Goal: Task Accomplishment & Management: Use online tool/utility

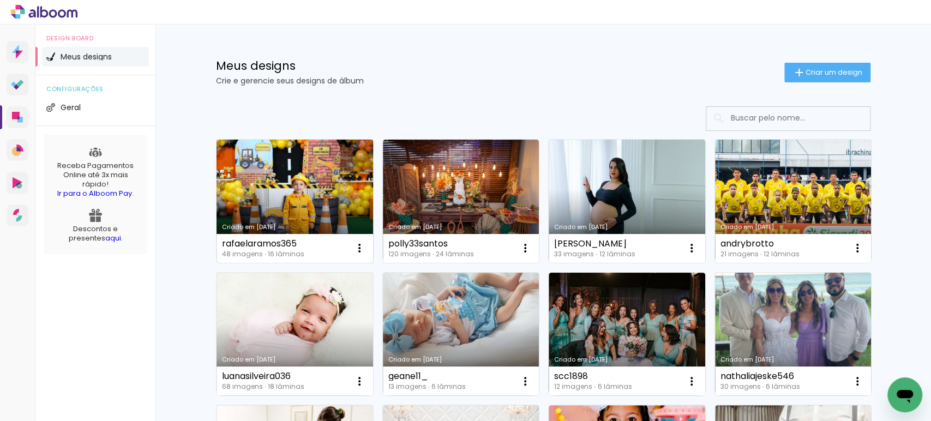
click at [257, 187] on link "Criado em [DATE]" at bounding box center [294, 201] width 156 height 123
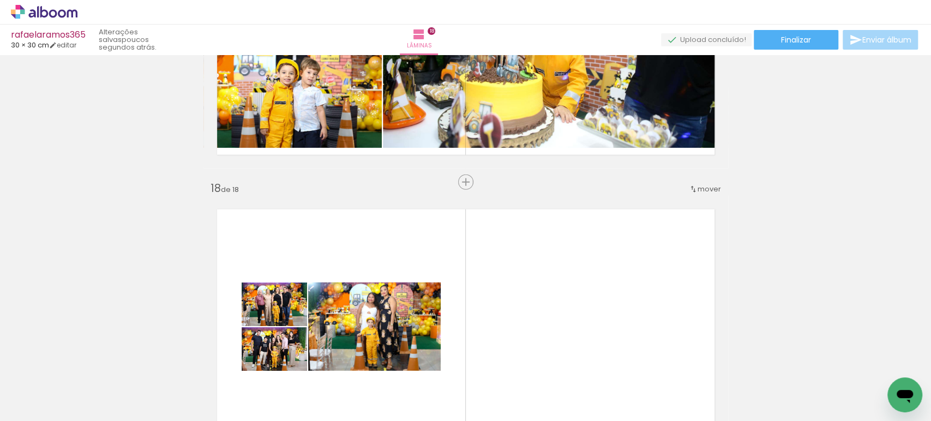
scroll to position [4864, 0]
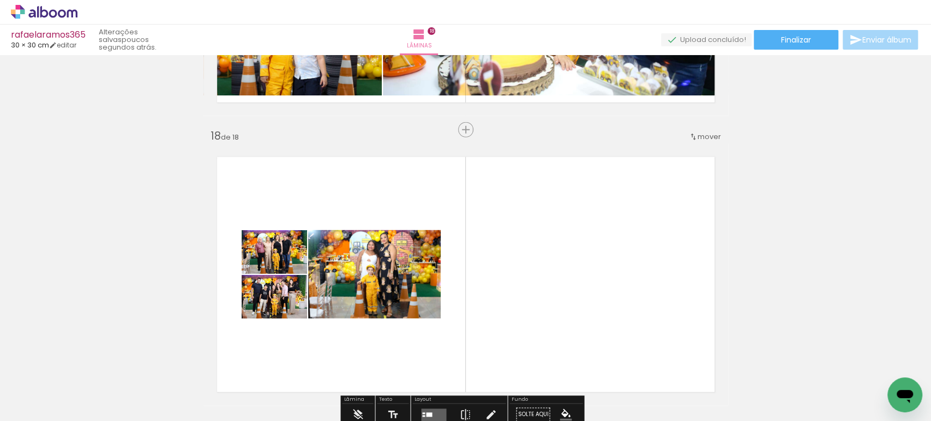
drag, startPoint x: 436, startPoint y: 231, endPoint x: 495, endPoint y: 319, distance: 106.0
click at [495, 319] on quentale-layouter at bounding box center [465, 274] width 524 height 262
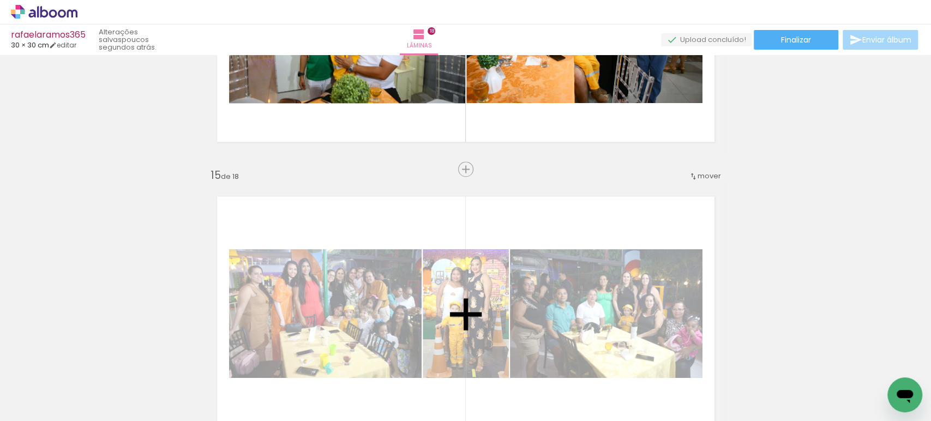
scroll to position [3956, 0]
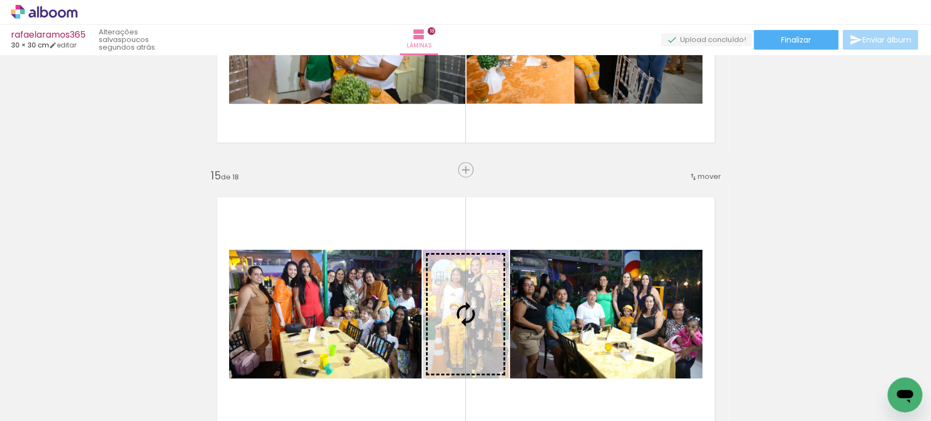
drag, startPoint x: 381, startPoint y: 283, endPoint x: 470, endPoint y: 283, distance: 88.9
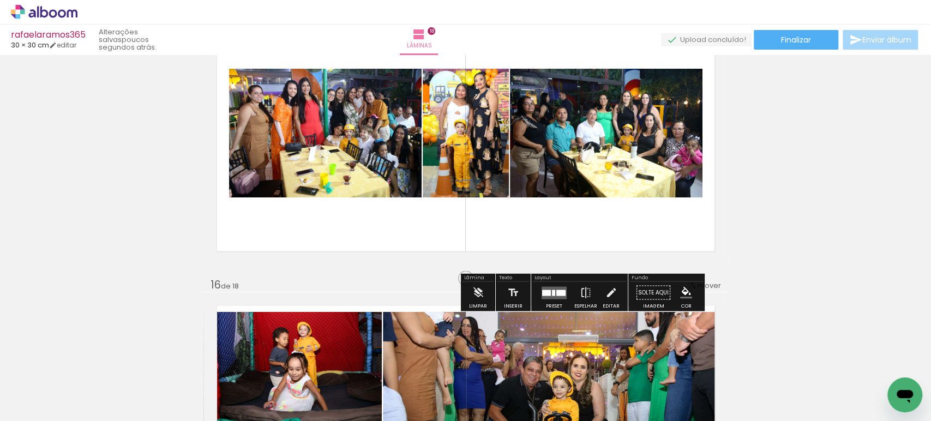
scroll to position [4138, 0]
click at [445, 190] on quentale-photo at bounding box center [465, 132] width 86 height 129
click at [556, 289] on div at bounding box center [560, 292] width 9 height 6
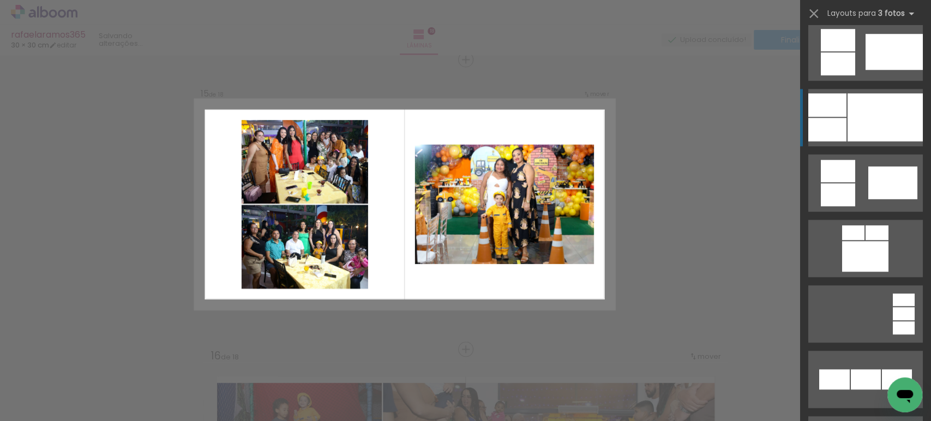
scroll to position [666, 0]
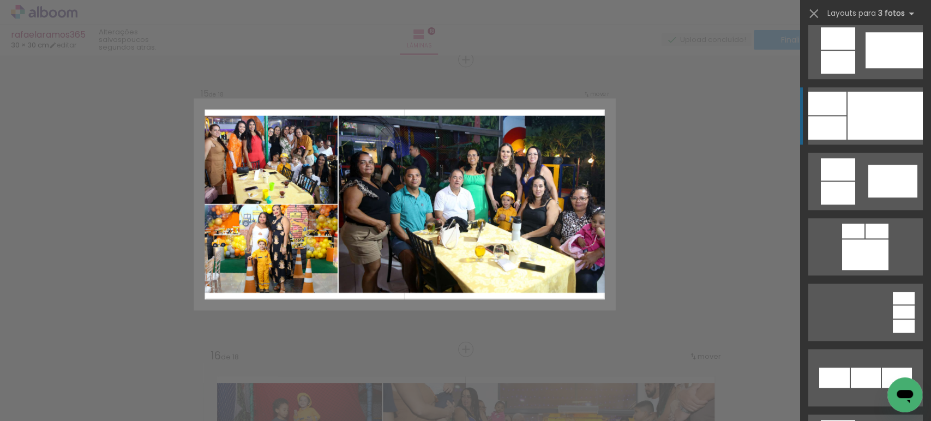
click at [848, 114] on div at bounding box center [884, 116] width 75 height 48
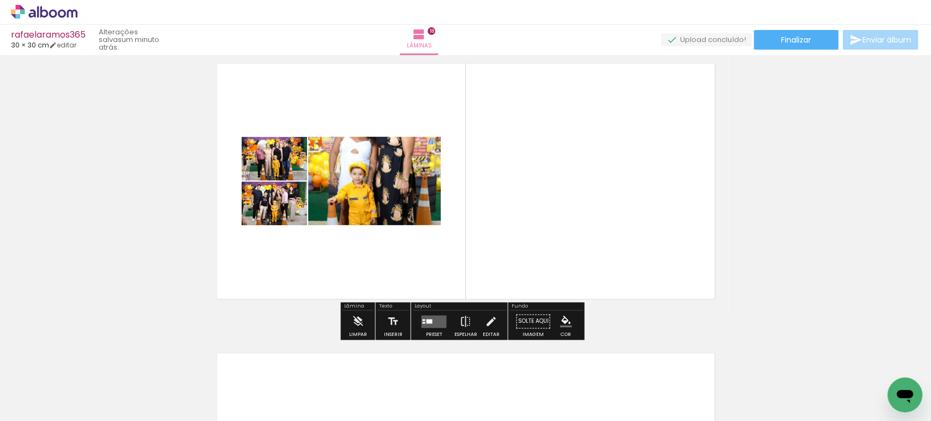
scroll to position [4958, 0]
click at [379, 198] on quentale-photo at bounding box center [374, 180] width 132 height 88
click at [432, 316] on quentale-layouter at bounding box center [433, 321] width 25 height 13
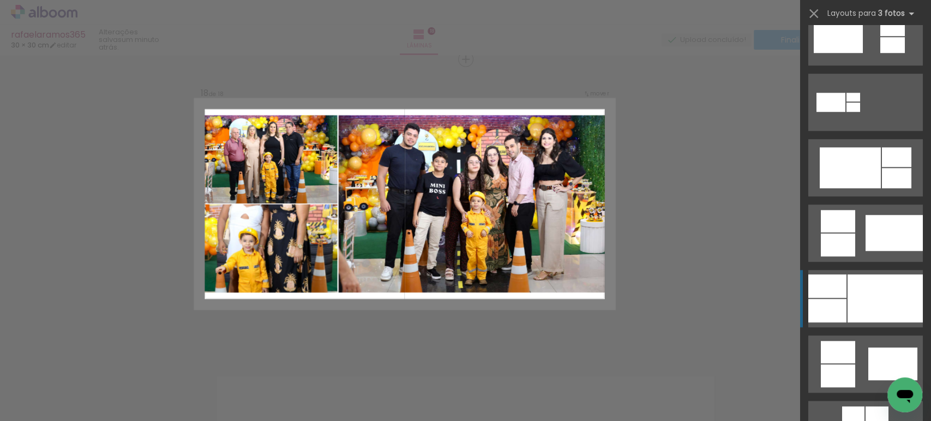
scroll to position [6175, 0]
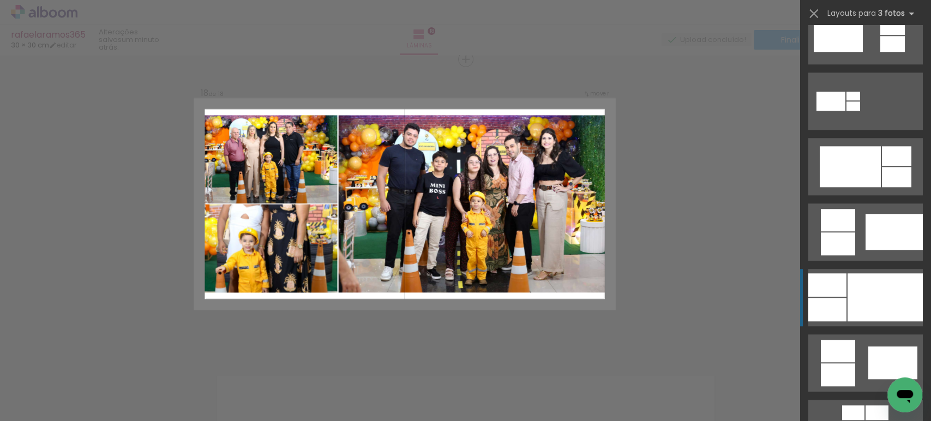
click at [855, 304] on div at bounding box center [884, 297] width 75 height 48
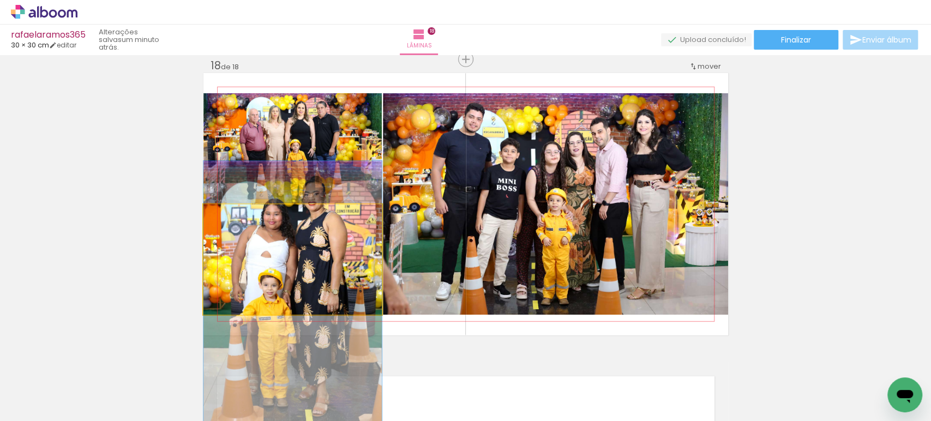
drag, startPoint x: 313, startPoint y: 272, endPoint x: 325, endPoint y: 311, distance: 40.5
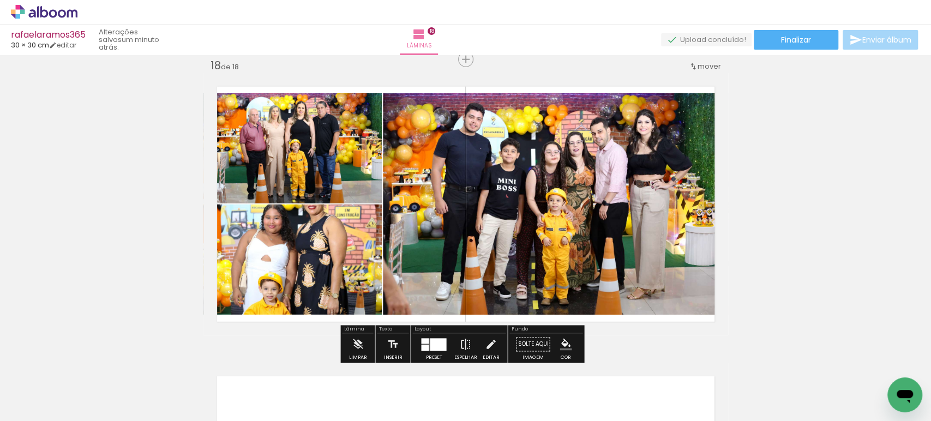
click at [430, 343] on div at bounding box center [438, 344] width 16 height 13
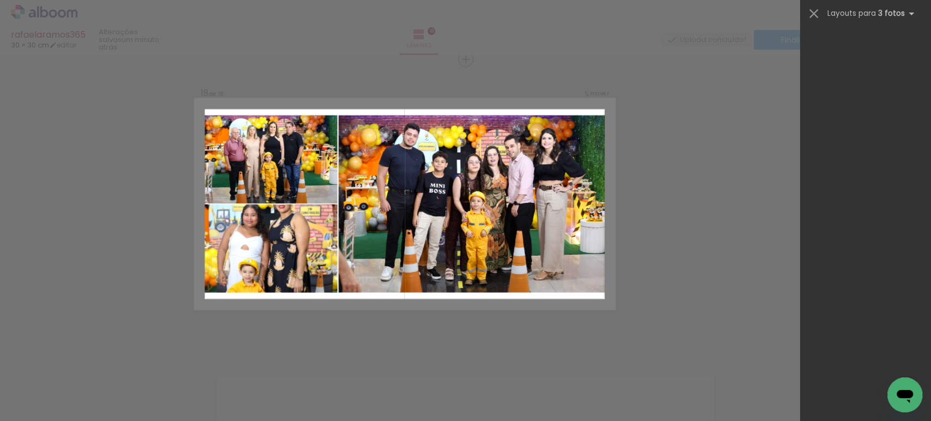
scroll to position [0, 0]
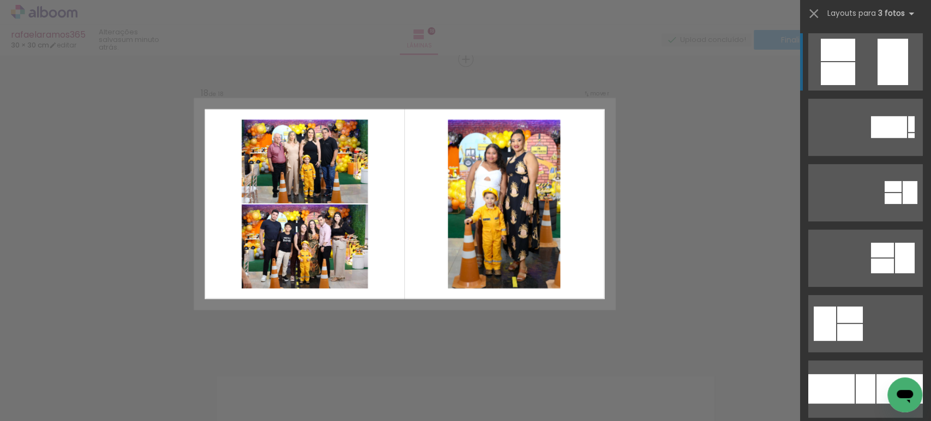
click at [860, 75] on quentale-layouter at bounding box center [865, 61] width 114 height 57
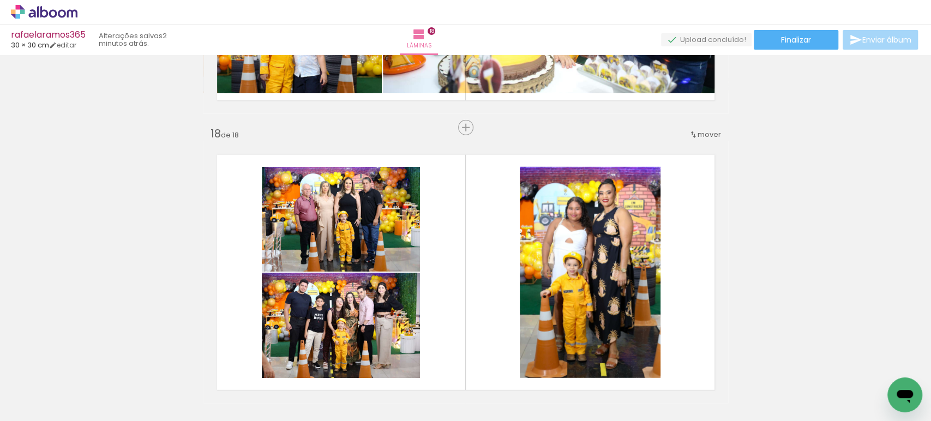
scroll to position [4867, 0]
